Goal: Book appointment/travel/reservation

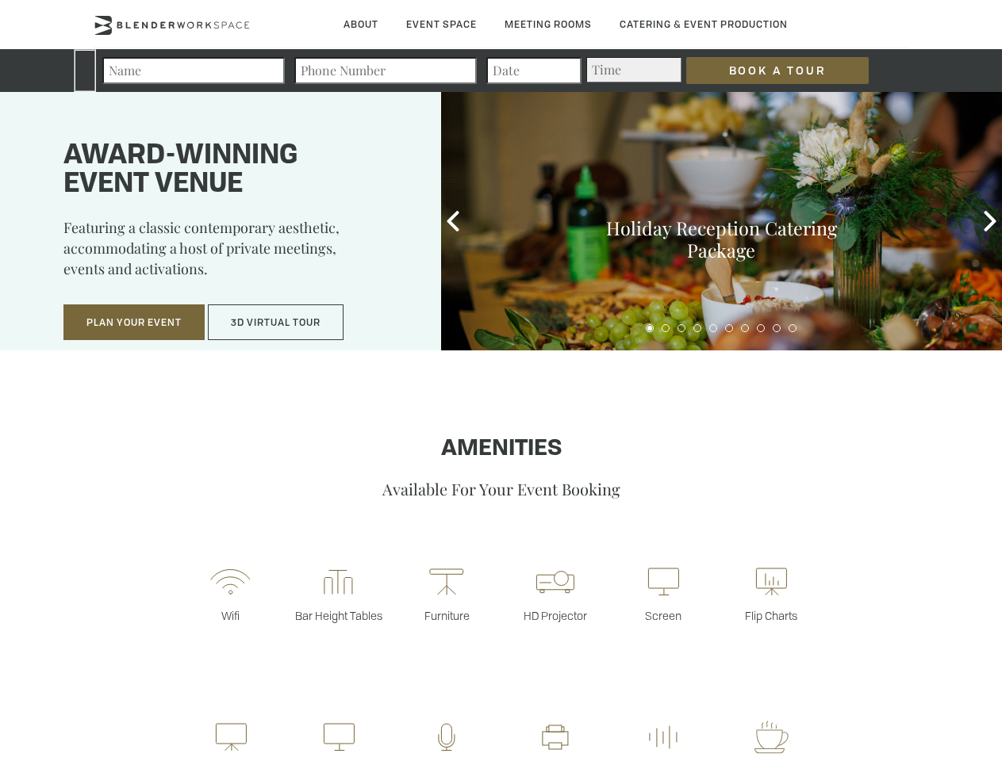
click at [765, 71] on input "Book a Tour" at bounding box center [777, 70] width 182 height 27
click at [134, 323] on button "Plan Your Event" at bounding box center [133, 323] width 141 height 36
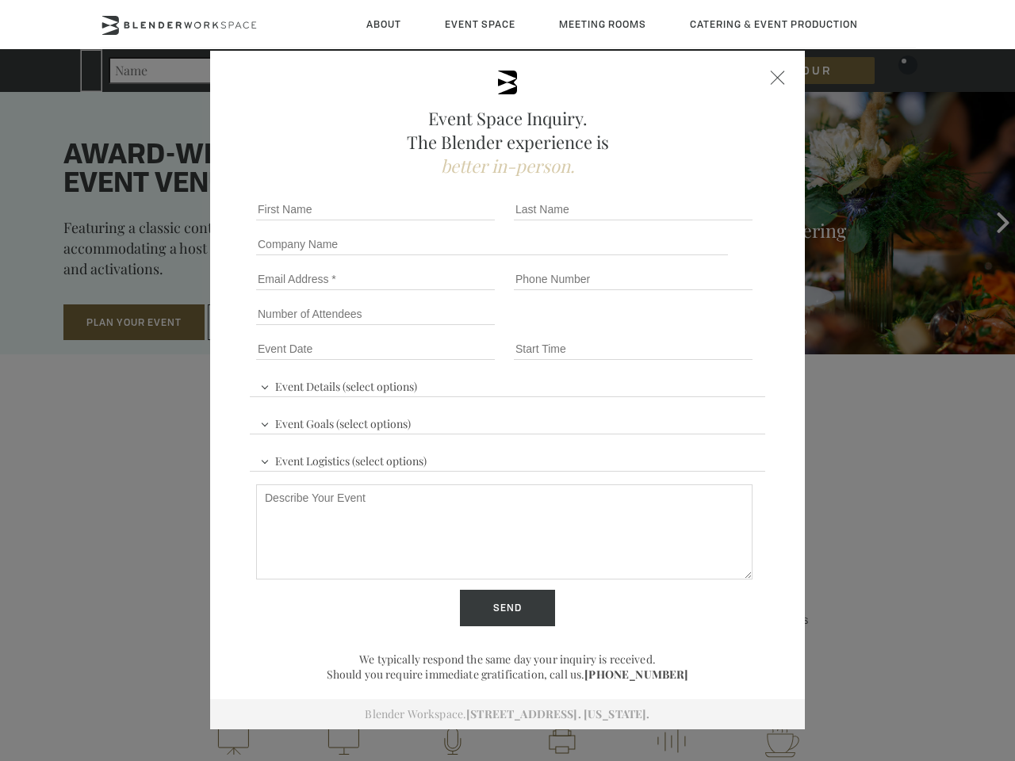
click at [276, 323] on button "3D Virtual Tour" at bounding box center [276, 323] width 136 height 36
click at [453, 221] on div "First name *" at bounding box center [379, 209] width 258 height 35
click at [990, 221] on div "Event Space Inquiry. The Blender experience is better in-person. Event Details …" at bounding box center [507, 380] width 1015 height 761
click at [650, 328] on fieldset "Number of Attendees Budget Range" at bounding box center [508, 314] width 516 height 35
click at [665, 328] on fieldset "Number of Attendees Budget Range" at bounding box center [508, 314] width 516 height 35
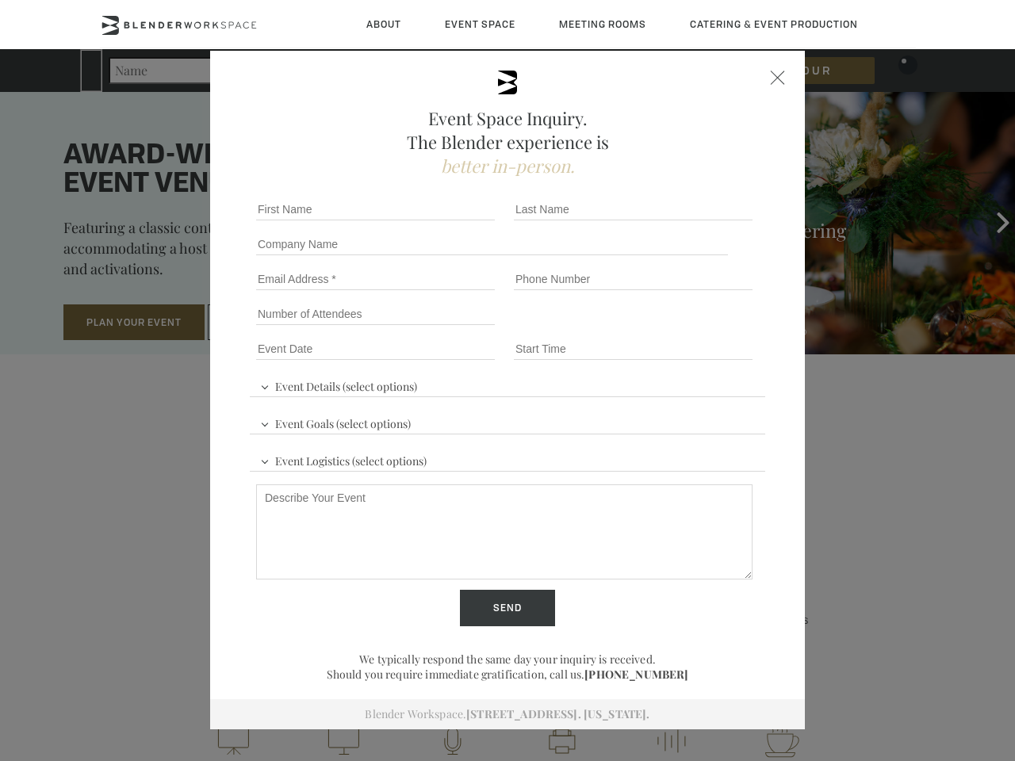
click at [681, 328] on fieldset "Number of Attendees Budget Range" at bounding box center [508, 314] width 516 height 35
click at [697, 328] on fieldset "Number of Attendees Budget Range" at bounding box center [508, 314] width 516 height 35
click at [713, 328] on fieldset "Number of Attendees Budget Range" at bounding box center [508, 314] width 516 height 35
